Goal: Task Accomplishment & Management: Complete application form

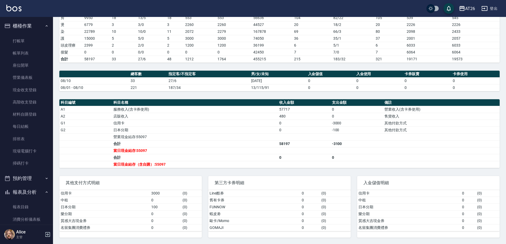
scroll to position [49, 0]
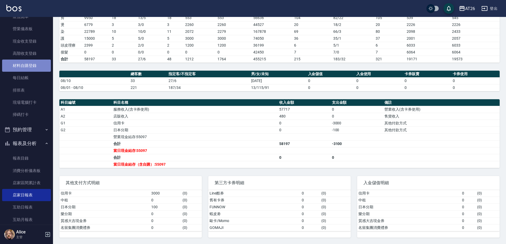
click at [28, 69] on link "材料自購登錄" at bounding box center [26, 66] width 49 height 12
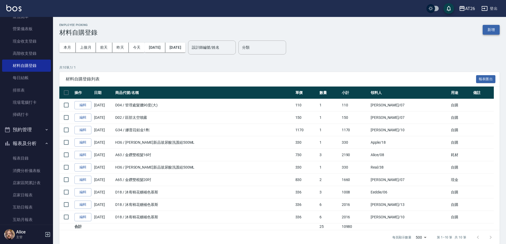
click at [493, 30] on button "新增" at bounding box center [491, 30] width 17 height 10
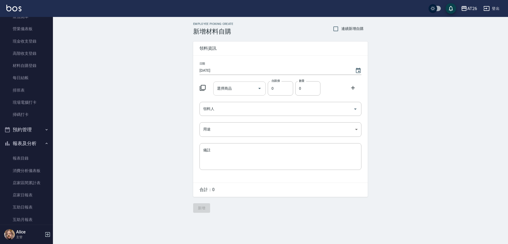
click at [242, 88] on input "選擇商品" at bounding box center [236, 88] width 40 height 9
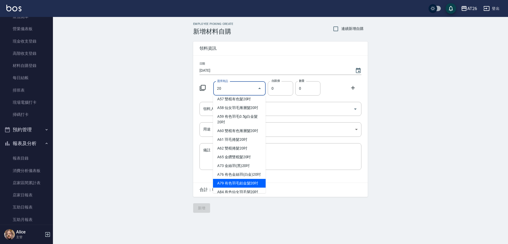
scroll to position [73, 0]
type input "有色仙女羽毛髮20吋"
type input "2780"
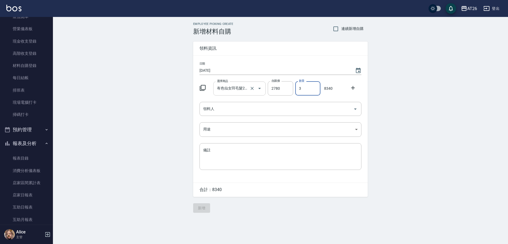
type input "3"
click at [230, 86] on input "有色仙女羽毛髮20吋" at bounding box center [232, 88] width 33 height 9
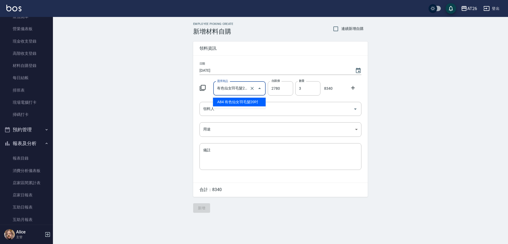
click at [230, 86] on input "有色仙女羽毛髮20吋" at bounding box center [232, 88] width 33 height 9
click at [303, 90] on input "3" at bounding box center [308, 88] width 25 height 14
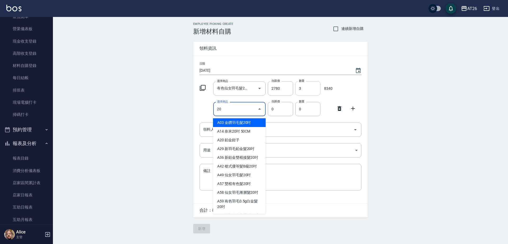
type input "金鑽羽毛髮20吋"
type input "1680"
type input "1"
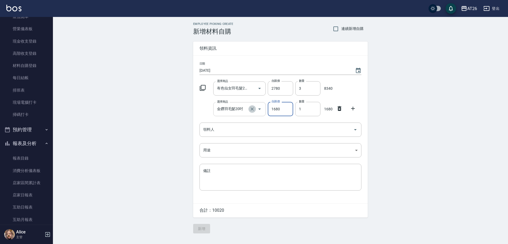
click at [250, 108] on icon "Clear" at bounding box center [252, 108] width 5 height 5
type input "0"
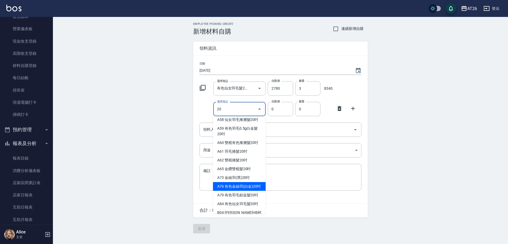
type input "有色金絲羽(白金)20吋"
type input "1180"
type input "1"
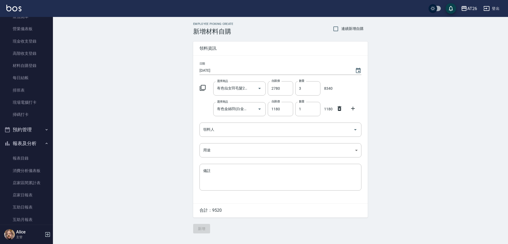
drag, startPoint x: 495, startPoint y: 88, endPoint x: 480, endPoint y: 68, distance: 25.2
drag, startPoint x: 480, startPoint y: 68, endPoint x: 465, endPoint y: 58, distance: 18.1
